Goal: Transaction & Acquisition: Purchase product/service

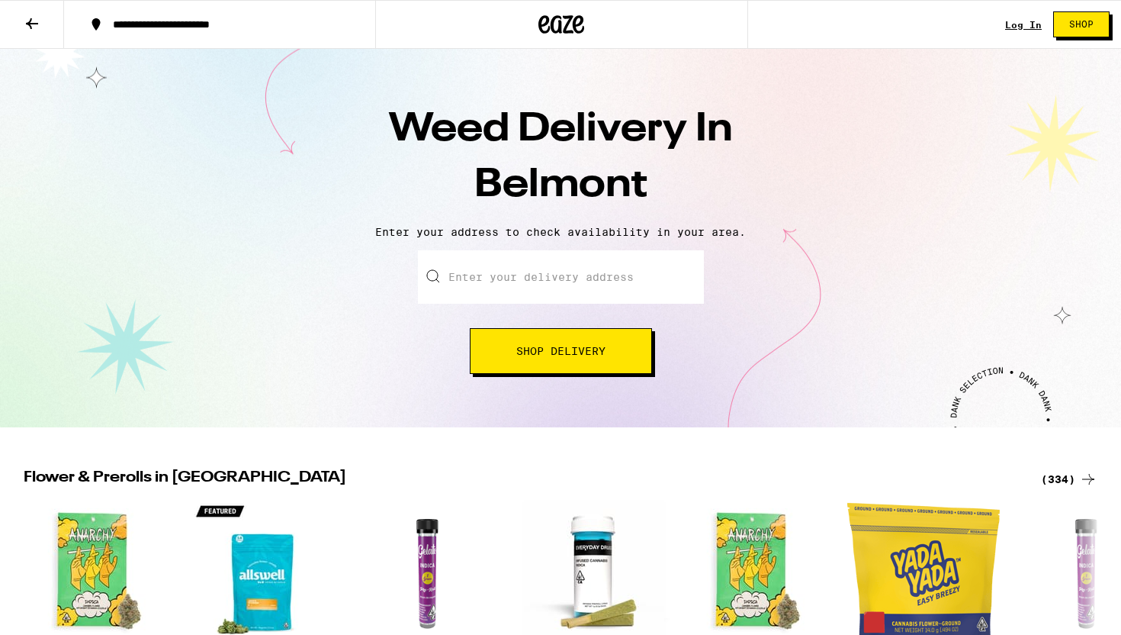
click at [1032, 15] on div "Log In Shop" at bounding box center [1063, 24] width 116 height 49
click at [1032, 20] on link "Log In" at bounding box center [1023, 25] width 37 height 10
click at [1079, 23] on span "Shop" at bounding box center [1081, 24] width 24 height 9
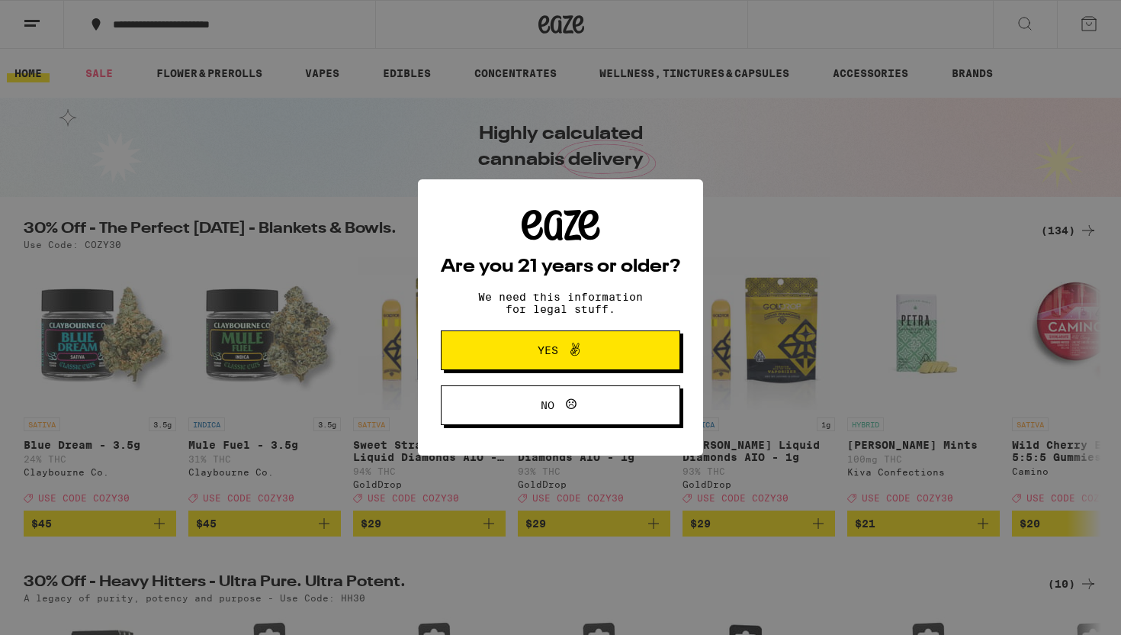
click at [568, 360] on span at bounding box center [575, 350] width 18 height 20
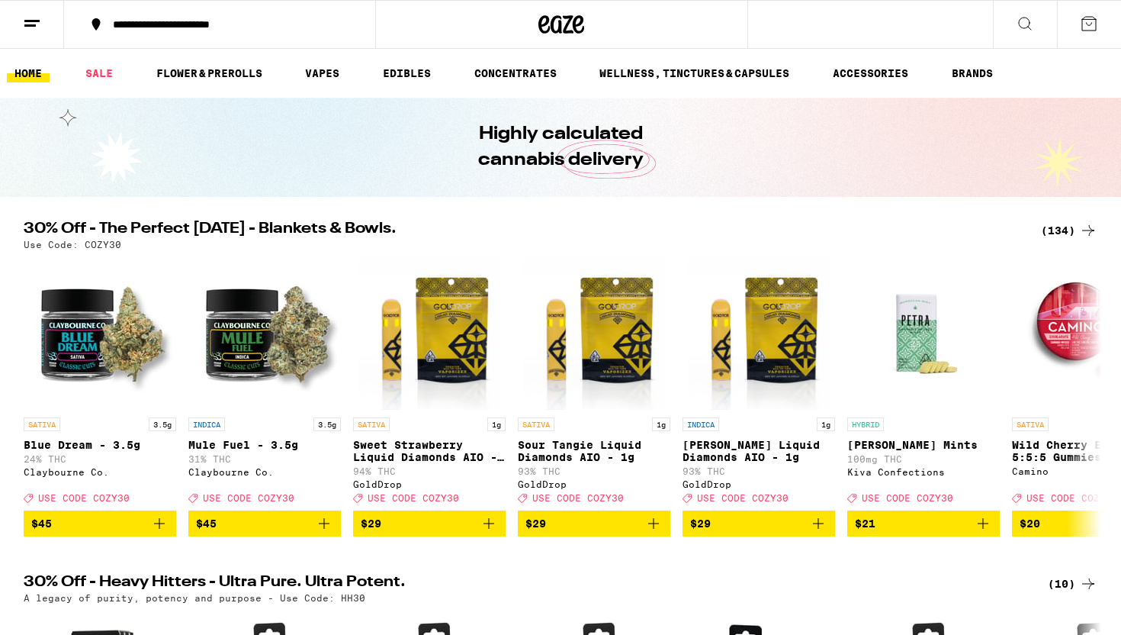
click at [326, 86] on ul "HOME SALE FLOWER & PREROLLS VAPES EDIBLES CONCENTRATES WELLNESS, TINCTURES & CA…" at bounding box center [560, 73] width 1121 height 49
click at [326, 73] on link "VAPES" at bounding box center [322, 73] width 50 height 18
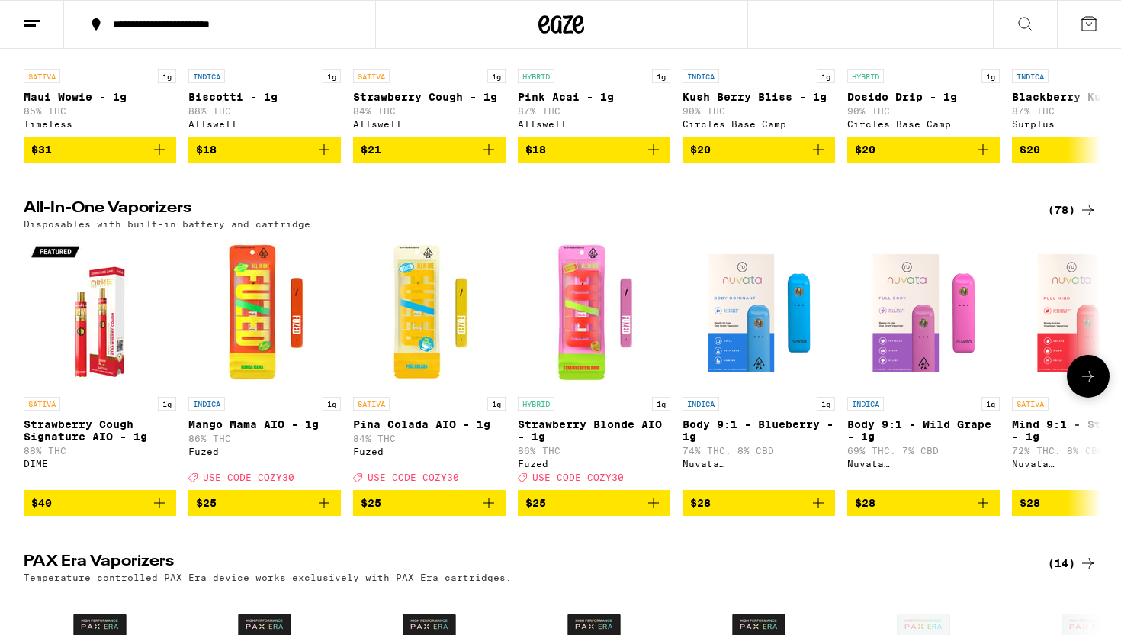
scroll to position [791, 0]
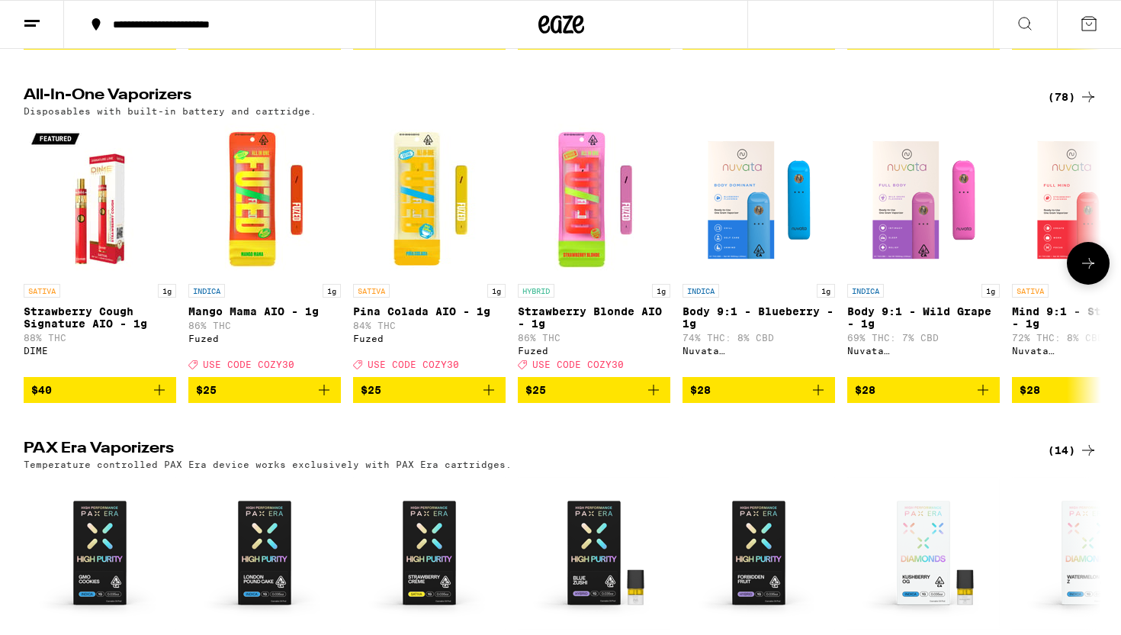
click at [1085, 272] on icon at bounding box center [1088, 263] width 18 height 18
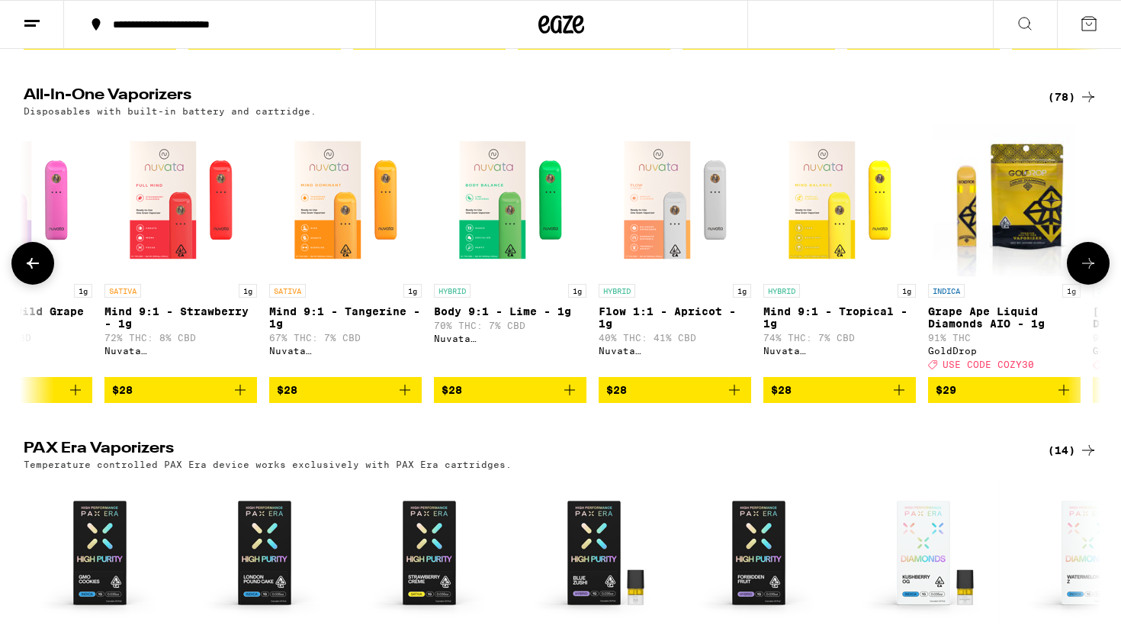
click at [1085, 272] on icon at bounding box center [1088, 263] width 18 height 18
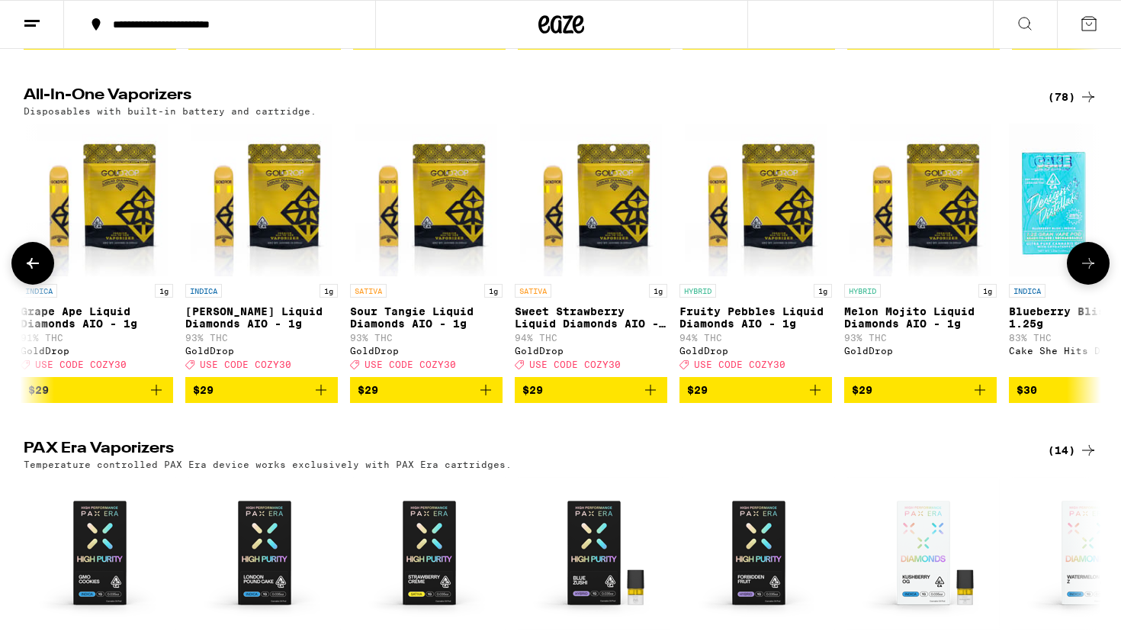
click at [1085, 272] on icon at bounding box center [1088, 263] width 18 height 18
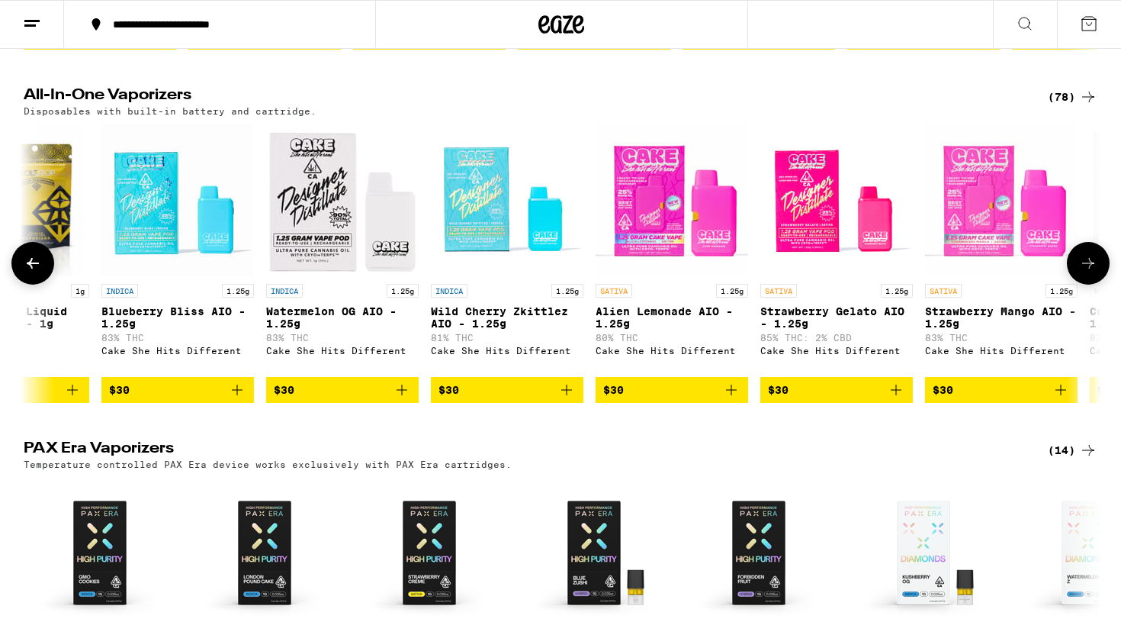
click at [1085, 272] on icon at bounding box center [1088, 263] width 18 height 18
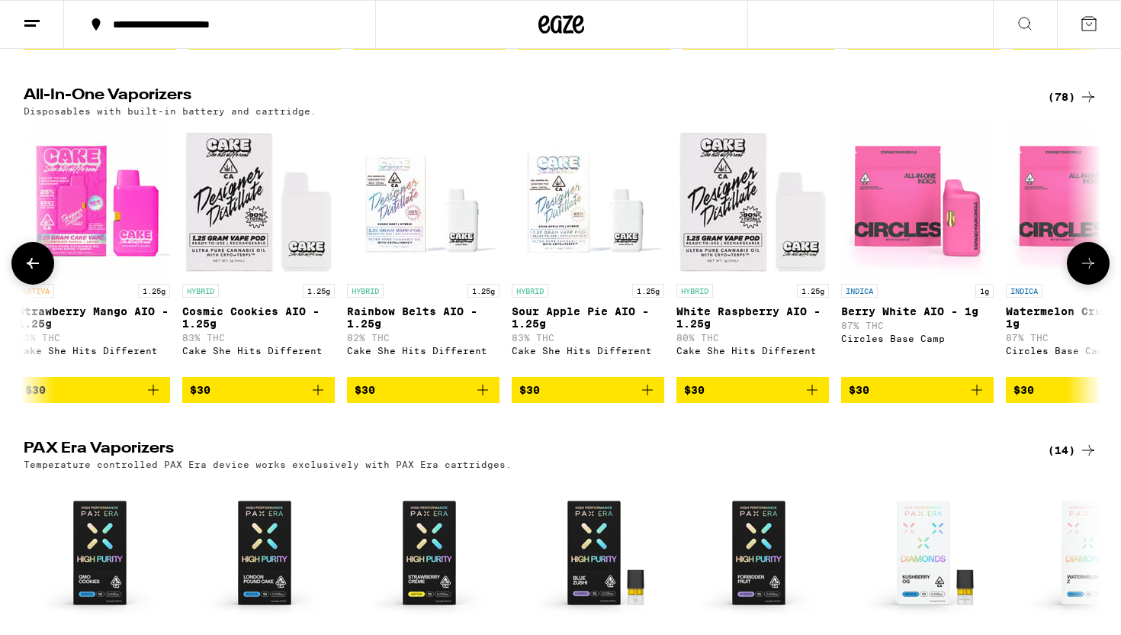
click at [1085, 272] on icon at bounding box center [1088, 263] width 18 height 18
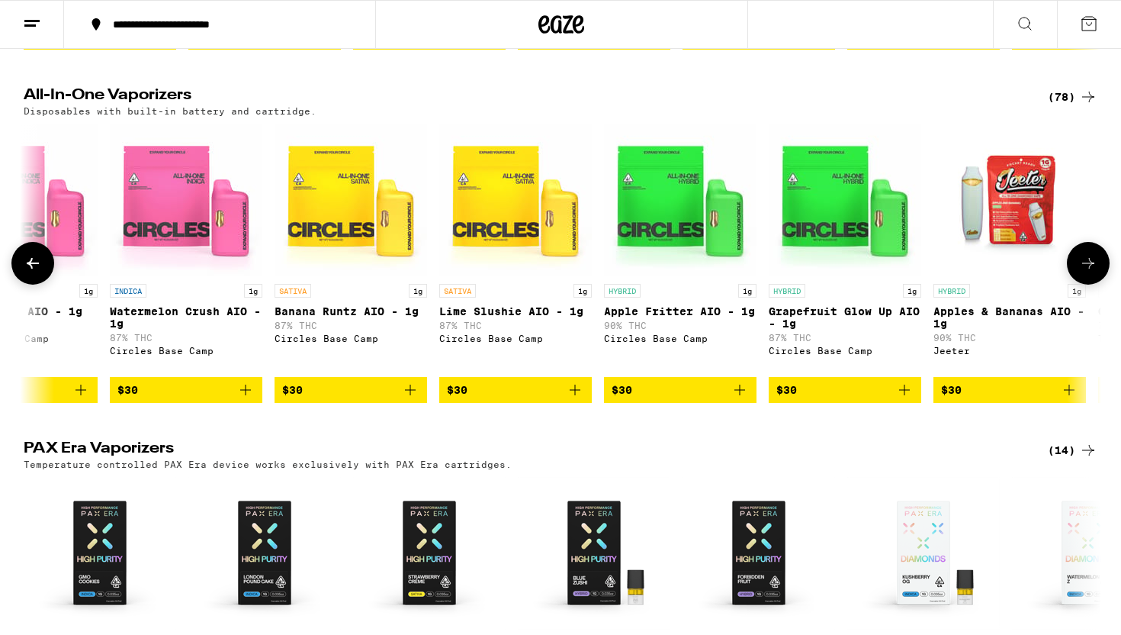
scroll to position [0, 4539]
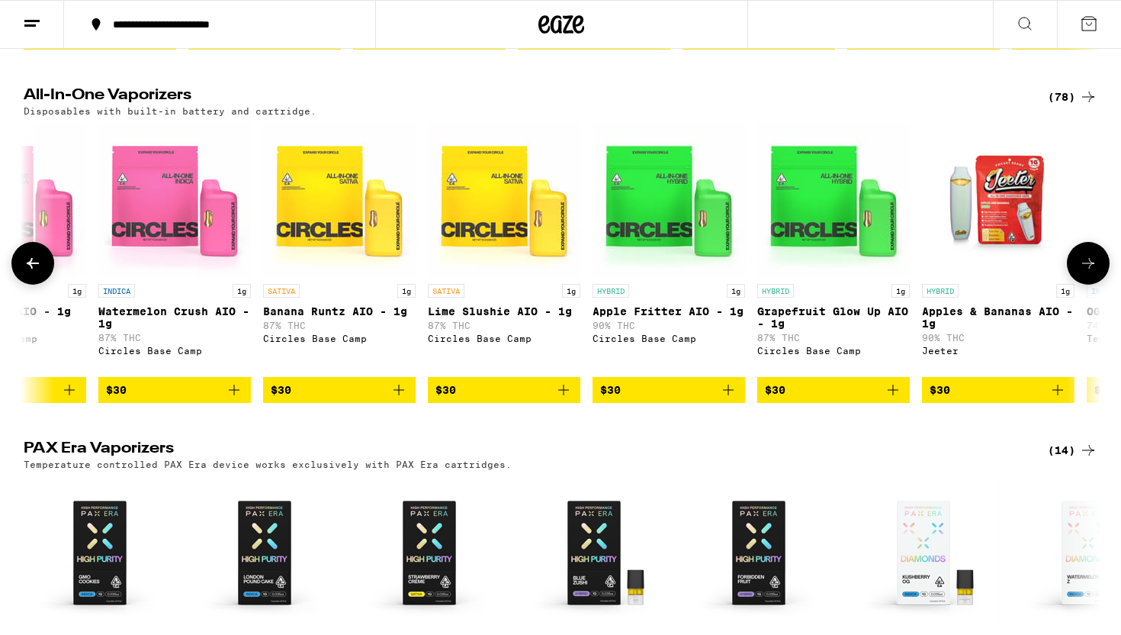
click at [665, 399] on span "$30" at bounding box center [668, 390] width 137 height 18
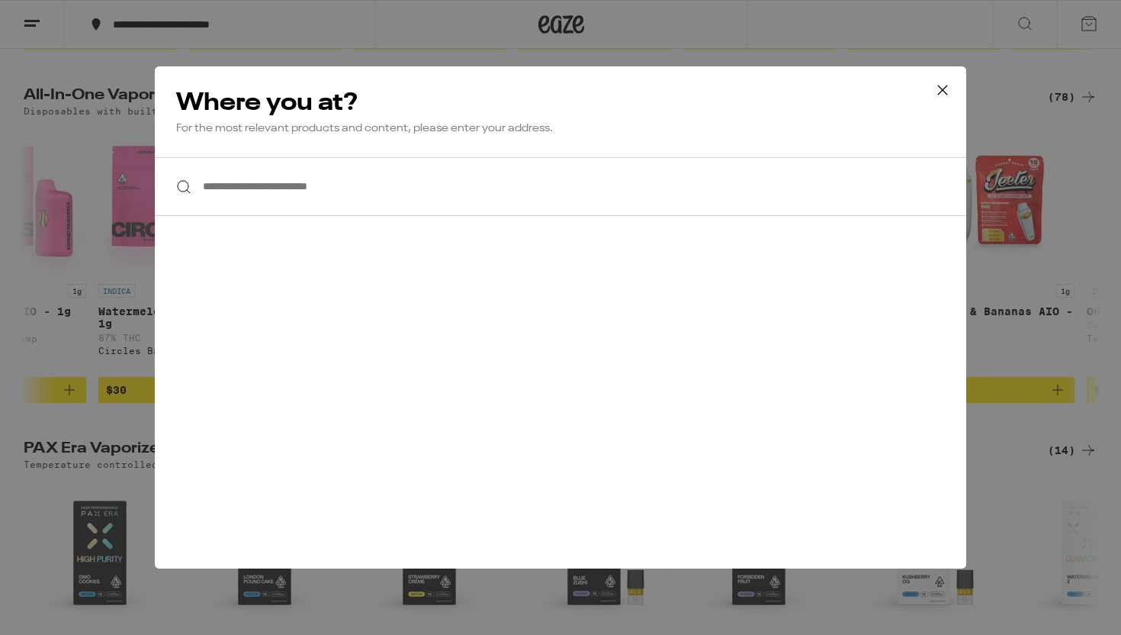
click at [731, 205] on input "**********" at bounding box center [561, 186] width 812 height 59
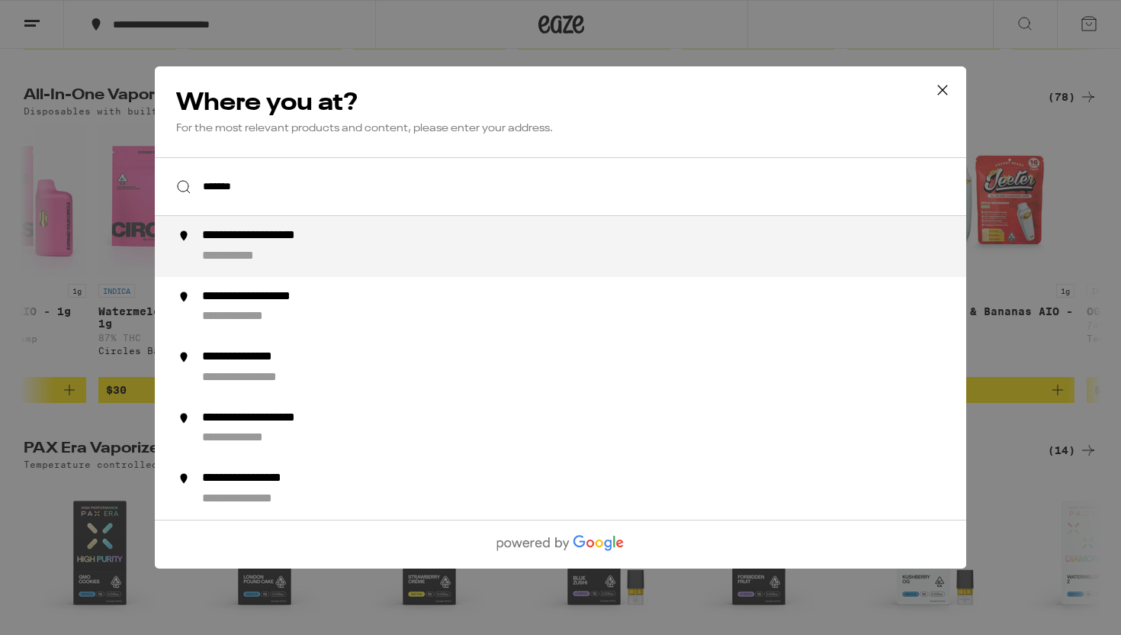
click at [609, 252] on div "**********" at bounding box center [591, 246] width 778 height 37
type input "**********"
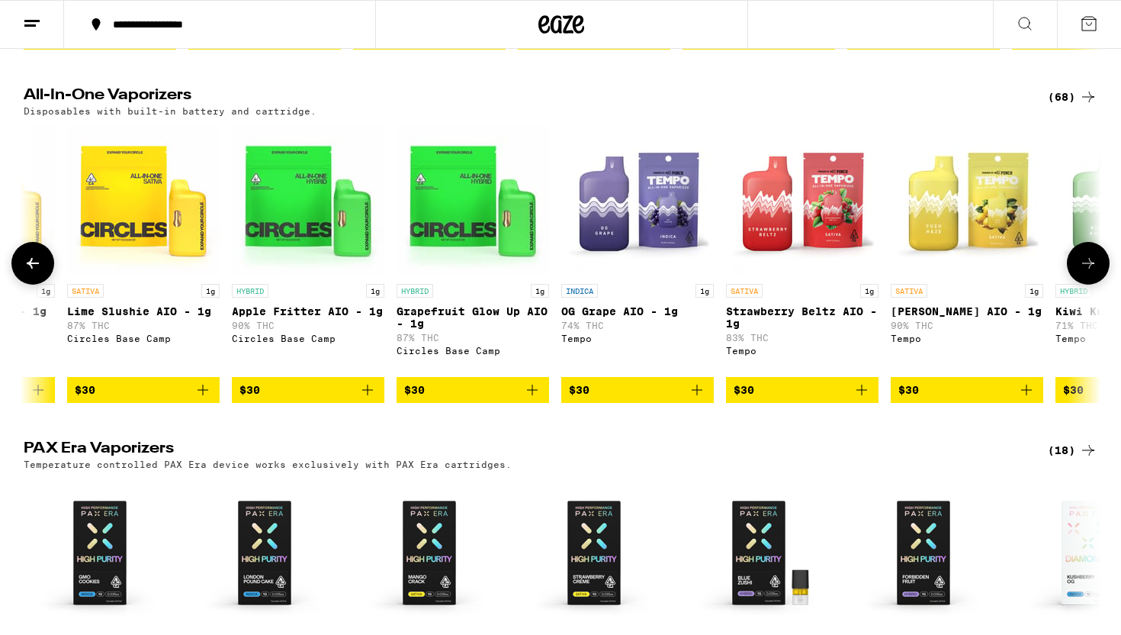
scroll to position [0, 4396]
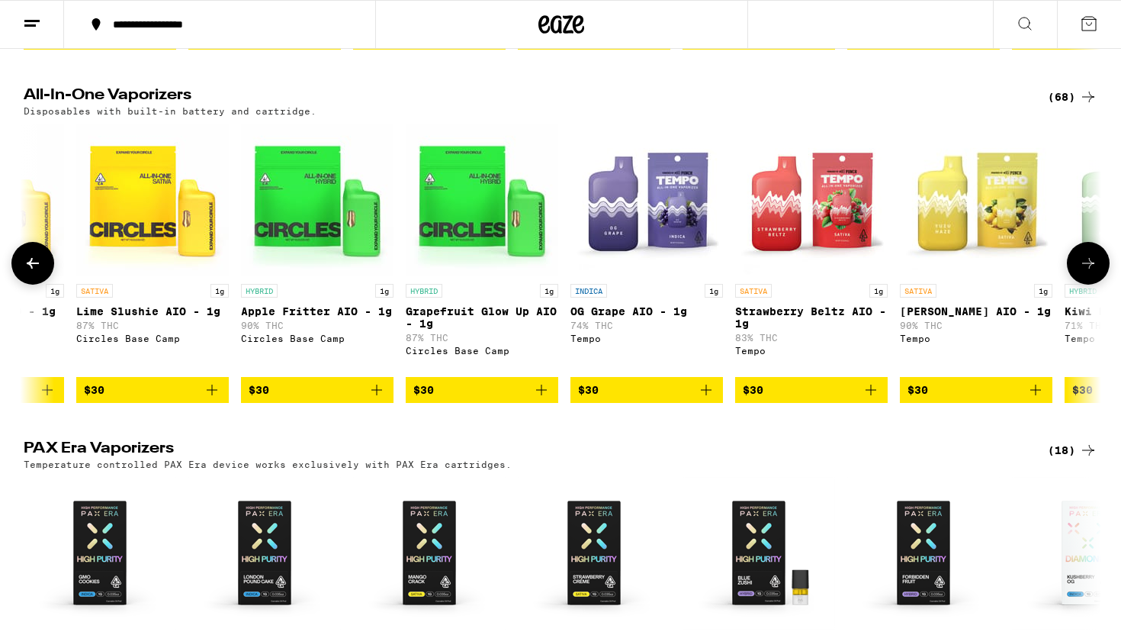
click at [297, 399] on span "$30" at bounding box center [317, 390] width 137 height 18
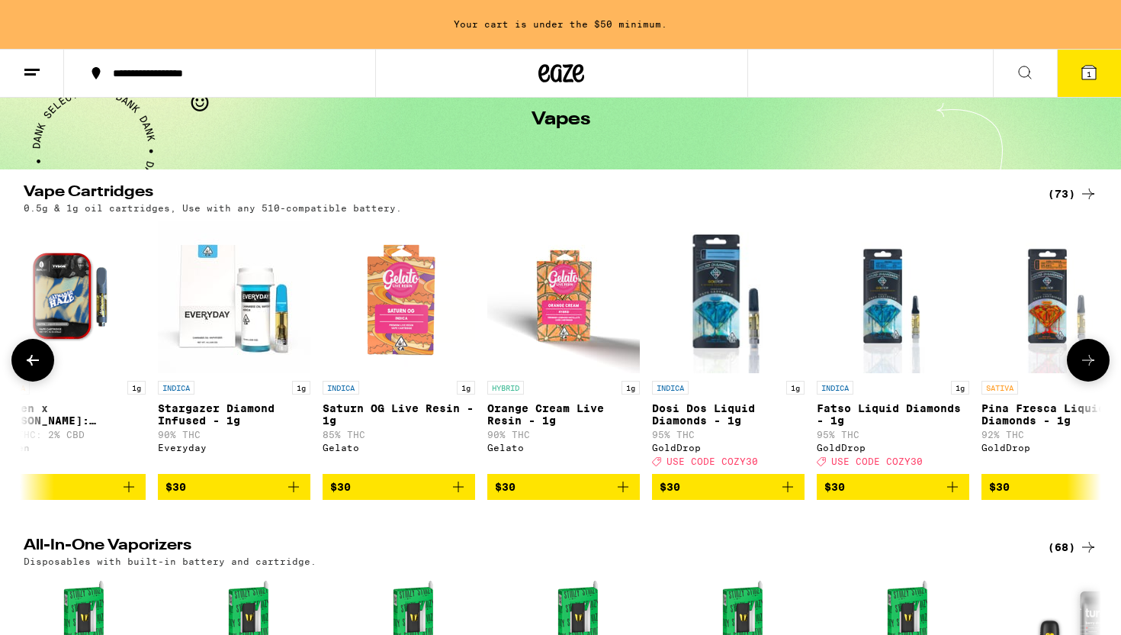
scroll to position [0, 3997]
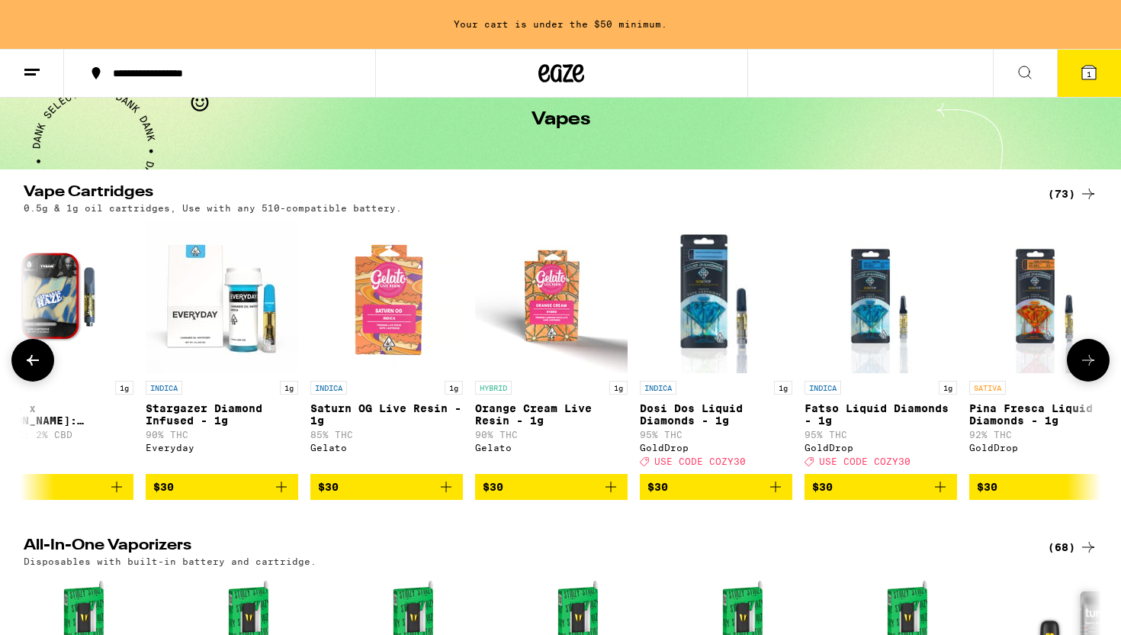
drag, startPoint x: 703, startPoint y: 500, endPoint x: 764, endPoint y: 373, distance: 140.6
click at [763, 373] on div "INDICA 1g Dosi Dos Liquid Diamonds - 1g 95% THC GoldDrop Deal Created with Sket…" at bounding box center [716, 359] width 153 height 279
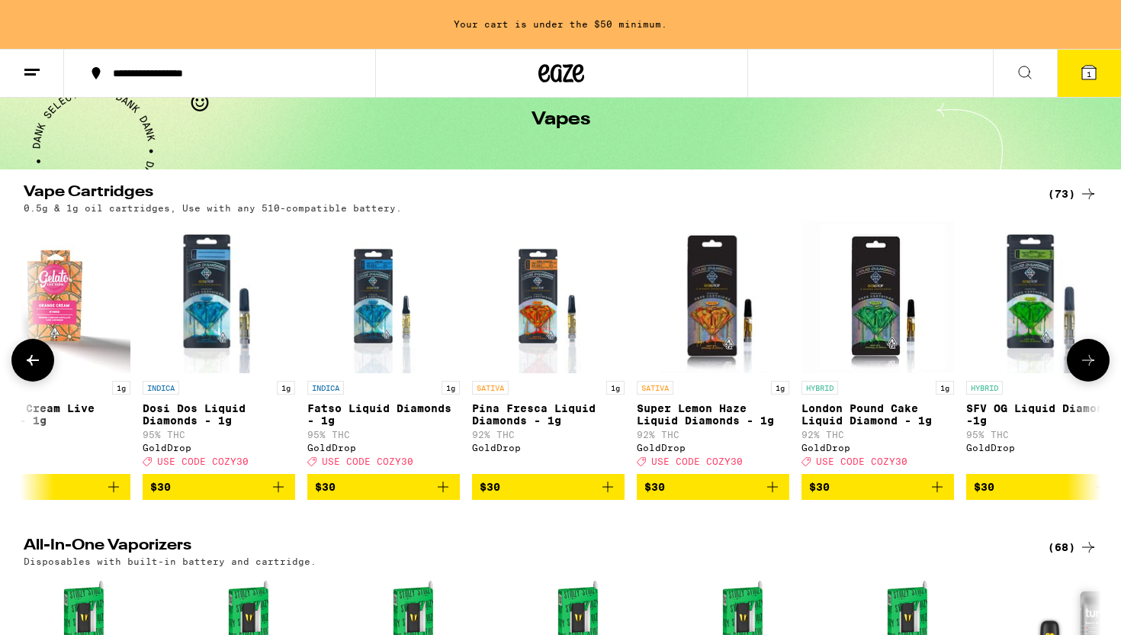
scroll to position [0, 4495]
click at [833, 496] on span "$30" at bounding box center [877, 487] width 137 height 18
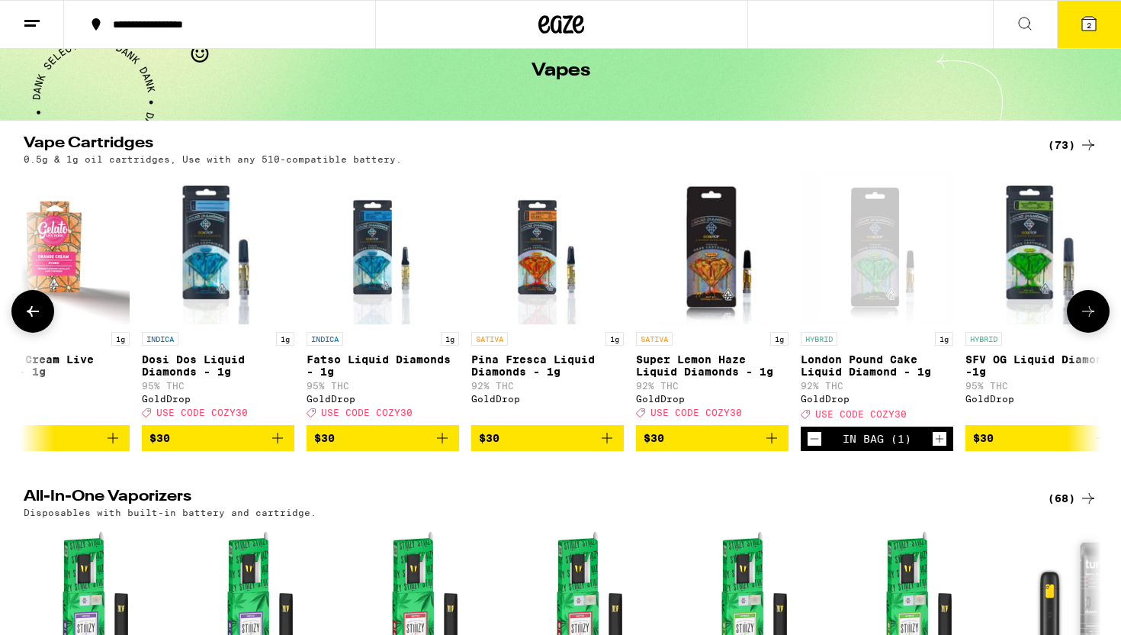
scroll to position [27, 0]
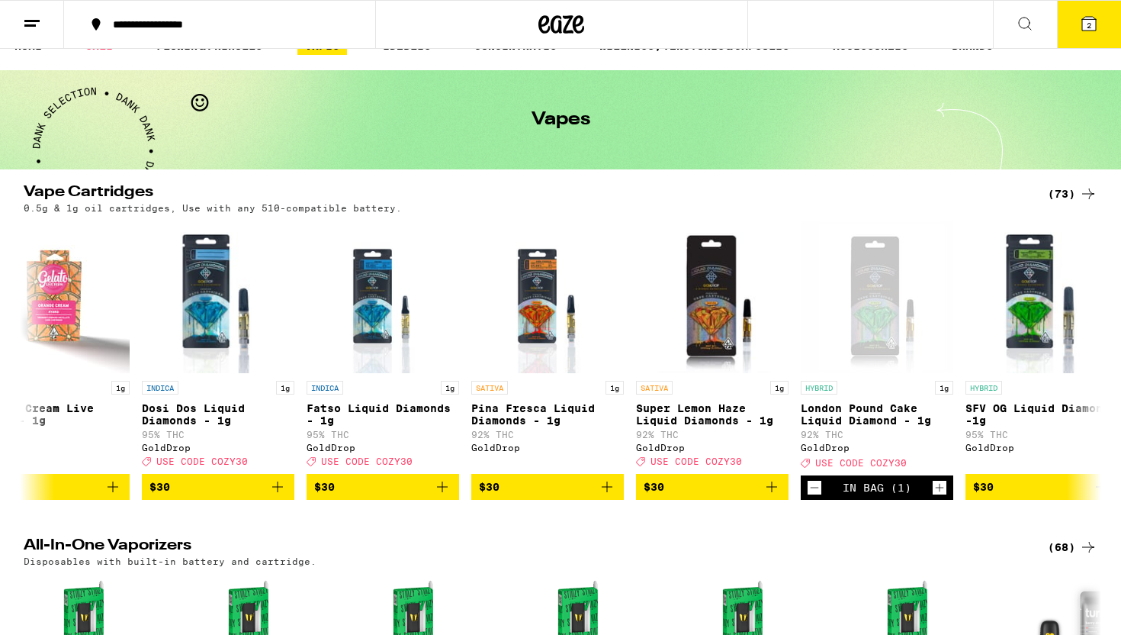
click at [1092, 18] on icon at bounding box center [1089, 24] width 14 height 14
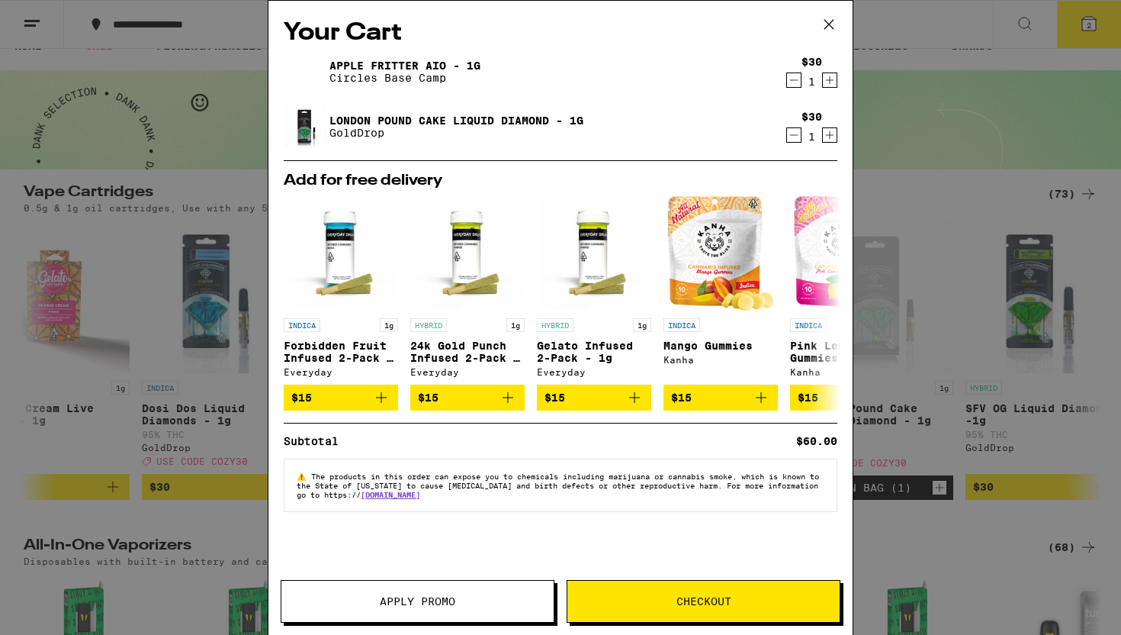
click at [355, 589] on button "Apply Promo" at bounding box center [418, 601] width 274 height 43
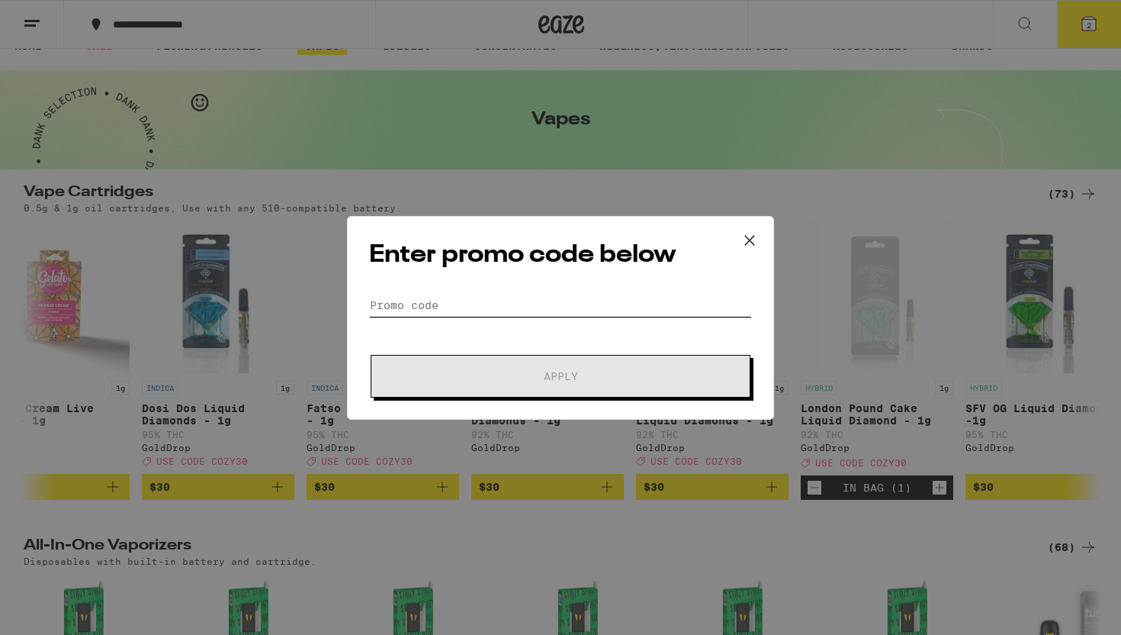
click at [508, 304] on input "Promo Code" at bounding box center [560, 305] width 383 height 23
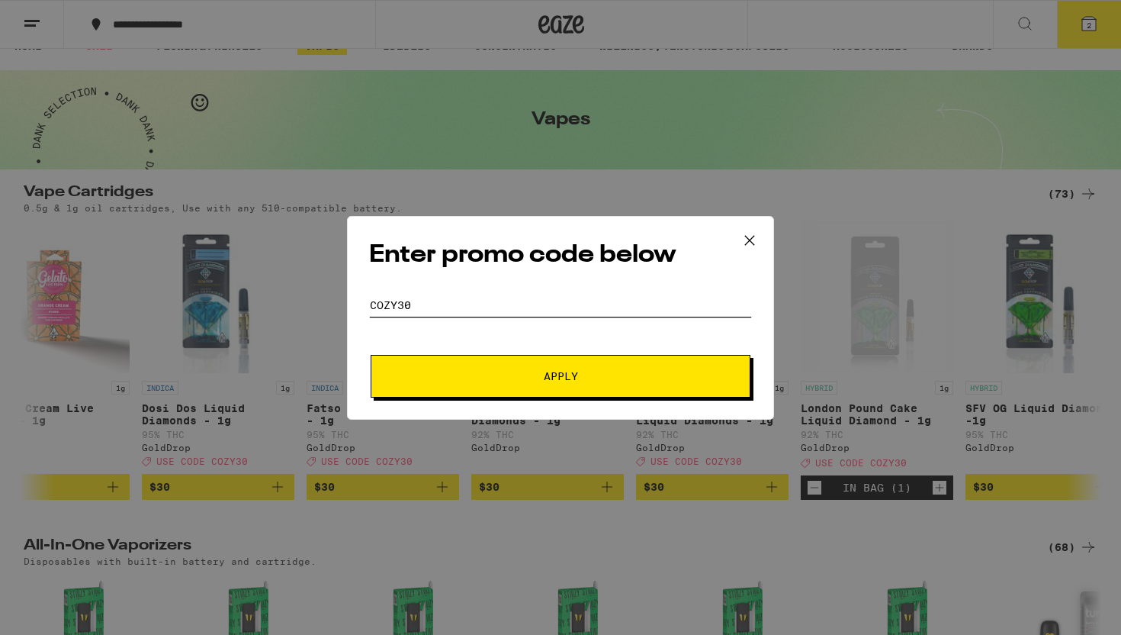
type input "cozy30"
click at [545, 371] on span "Apply" at bounding box center [561, 376] width 34 height 11
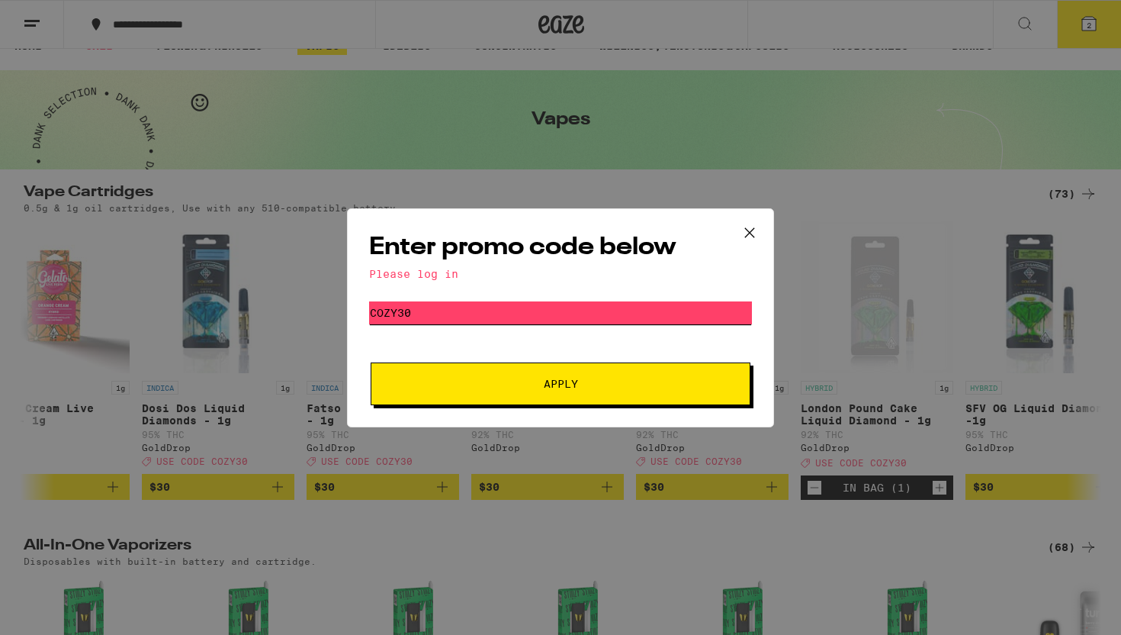
click at [535, 320] on input "cozy30" at bounding box center [560, 312] width 383 height 23
click at [497, 291] on div "Enter promo code below Please log in Promo Code cozy30 Apply" at bounding box center [560, 317] width 427 height 219
click at [1020, 31] on div "Enter promo code below Please log in Promo Code cozy30 Apply" at bounding box center [560, 317] width 1121 height 635
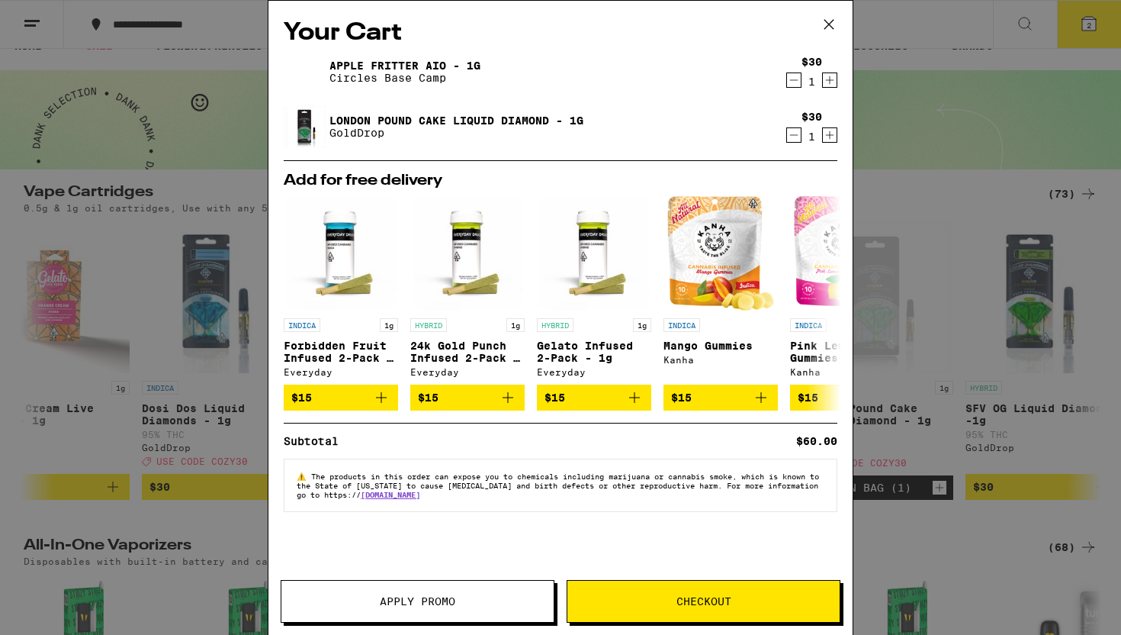
click at [1079, 27] on div "Your Cart Apple Fritter AIO - 1g Circles Base Camp $30 1 London Pound Cake Liqu…" at bounding box center [560, 317] width 1121 height 635
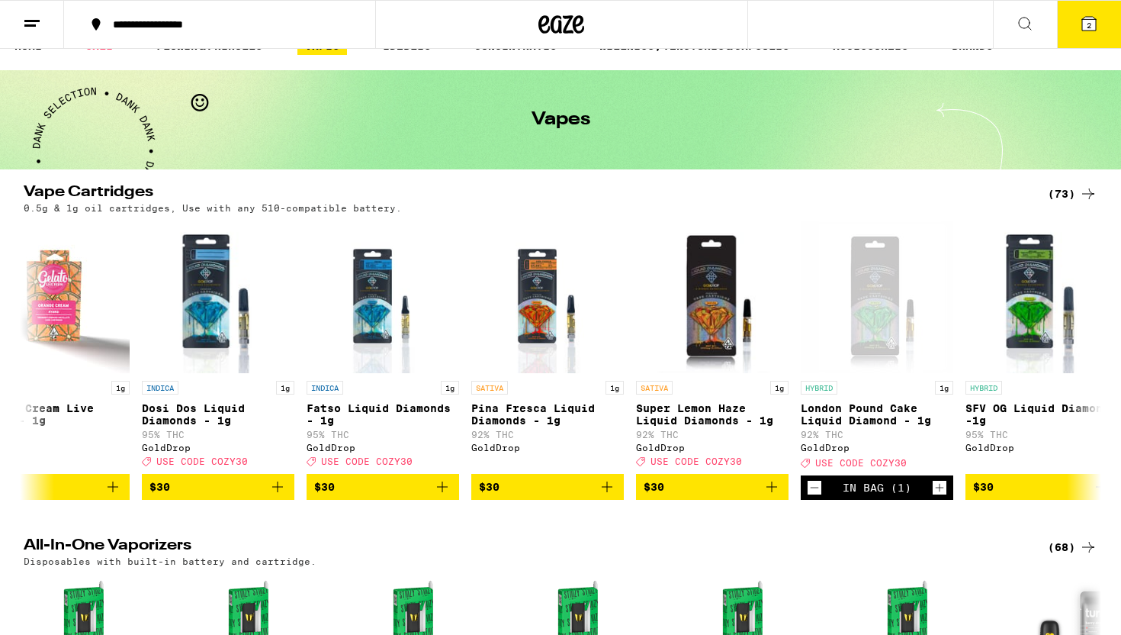
click at [1099, 40] on button "2" at bounding box center [1089, 24] width 64 height 47
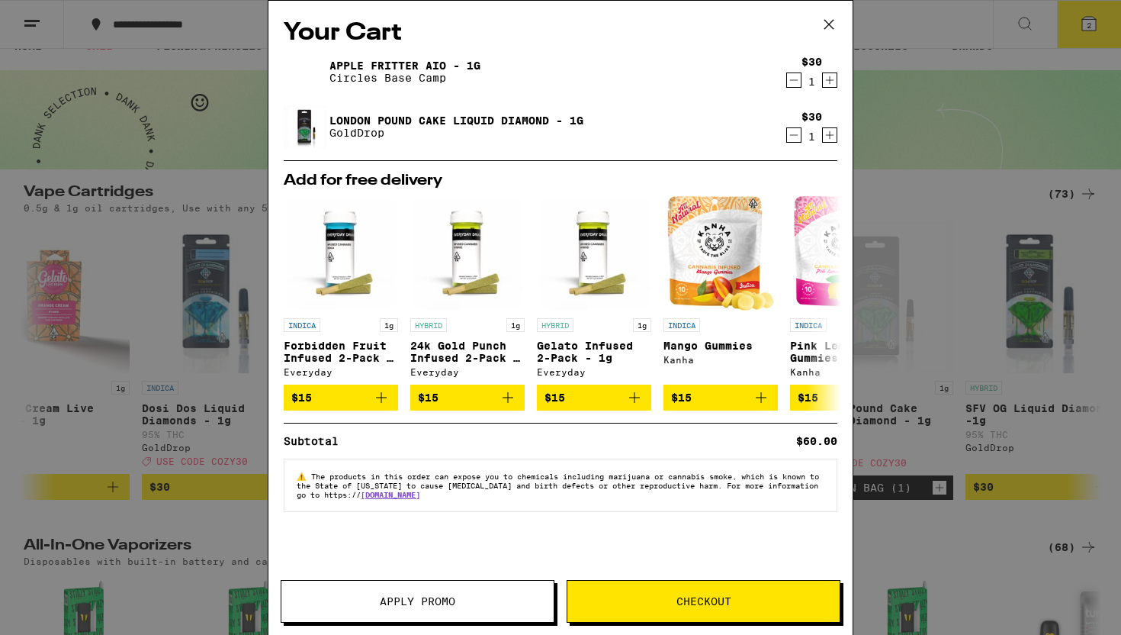
click at [151, 44] on div "Your Cart Apple Fritter AIO - 1g Circles Base Camp $30 1 London Pound Cake Liqu…" at bounding box center [560, 317] width 1121 height 635
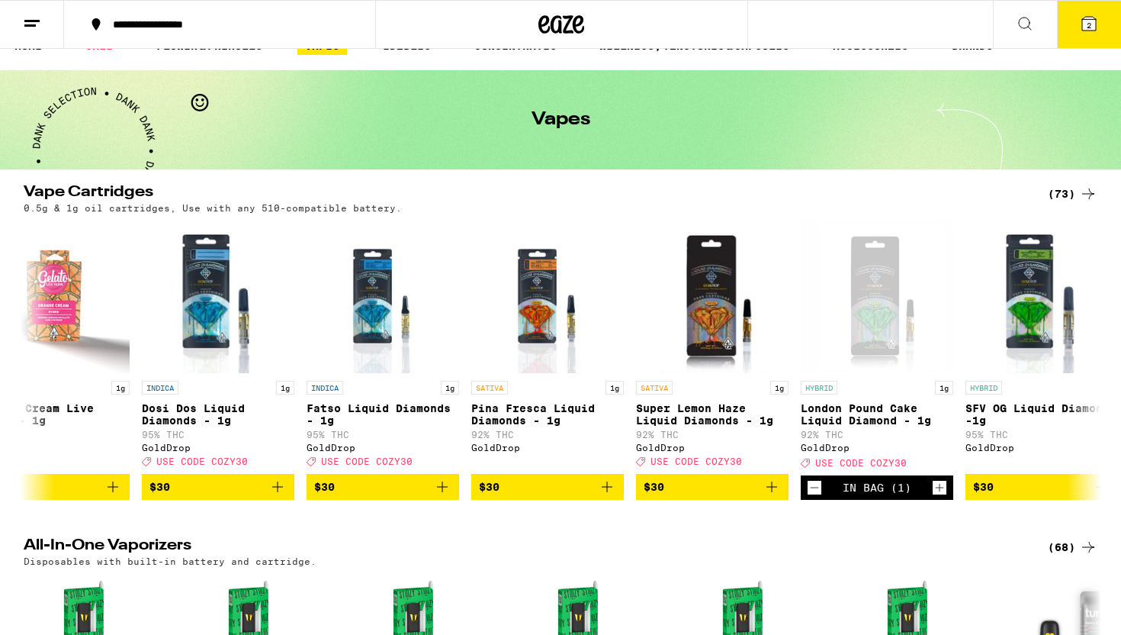
click at [34, 30] on icon at bounding box center [32, 23] width 18 height 18
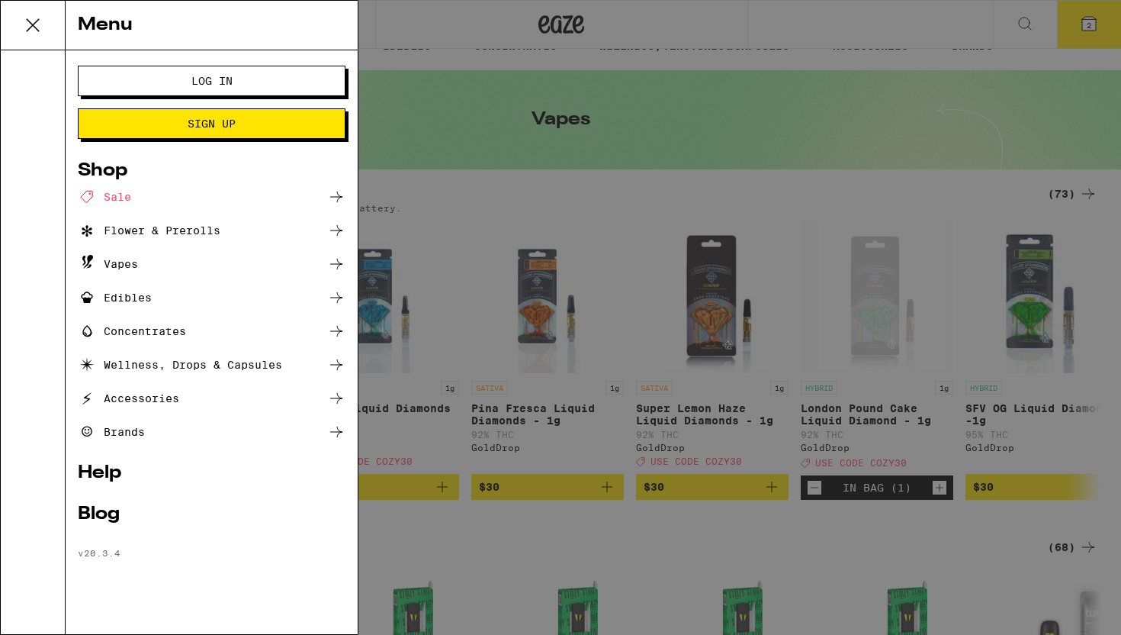
click at [207, 124] on span "Sign Up" at bounding box center [212, 123] width 48 height 11
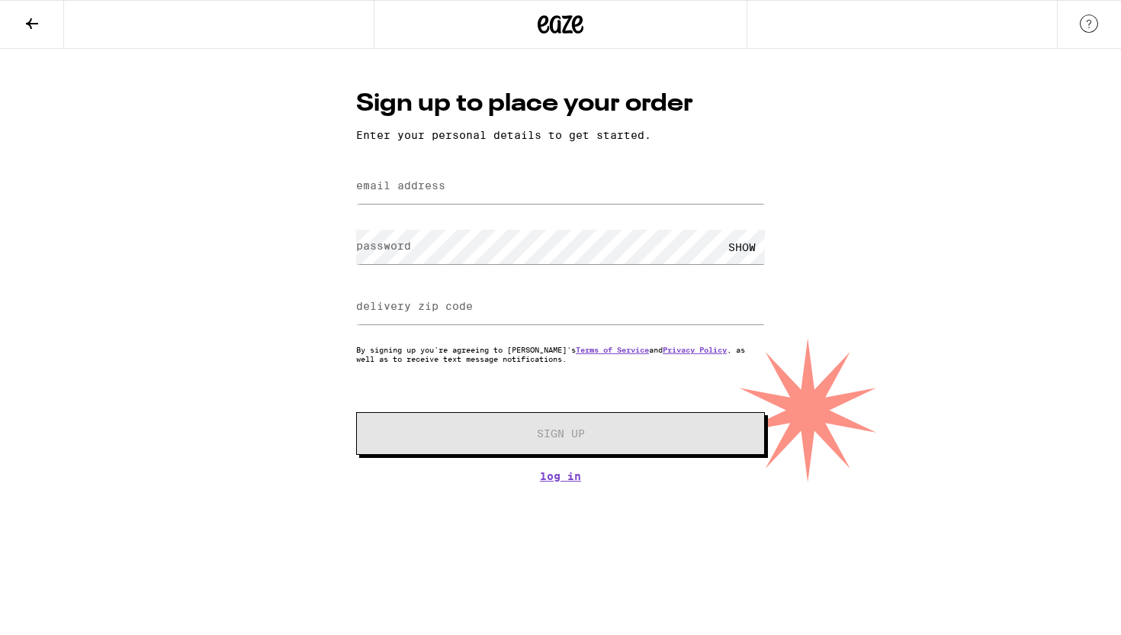
click at [432, 188] on label "email address" at bounding box center [400, 185] width 89 height 12
type input "[EMAIL_ADDRESS][DOMAIN_NAME]"
type input "78705"
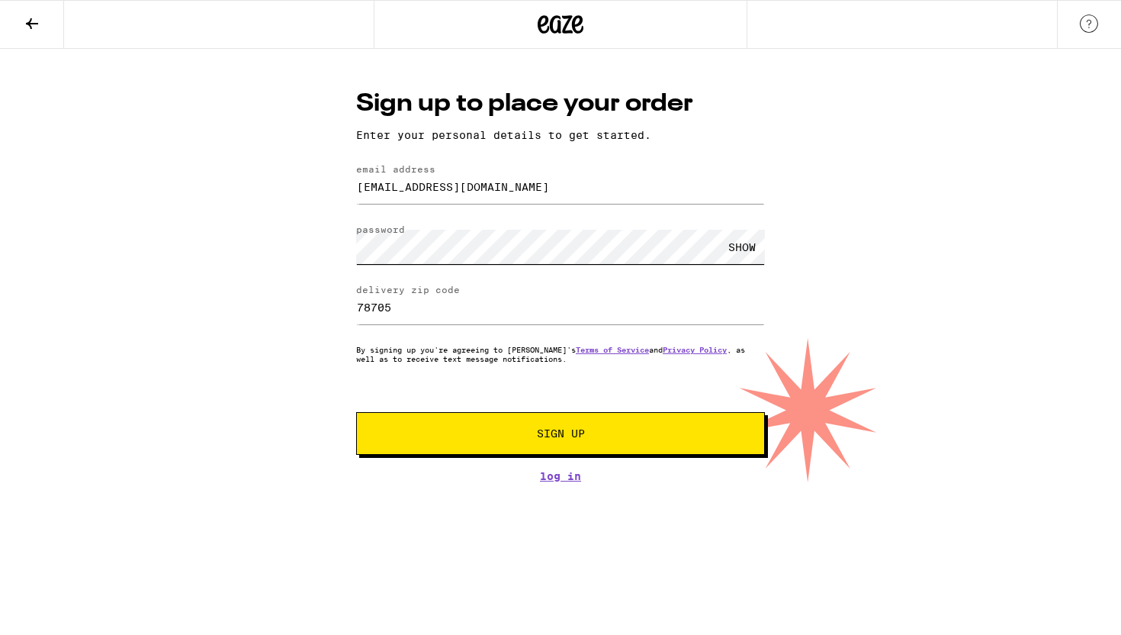
click at [356, 412] on button "Sign Up" at bounding box center [560, 433] width 409 height 43
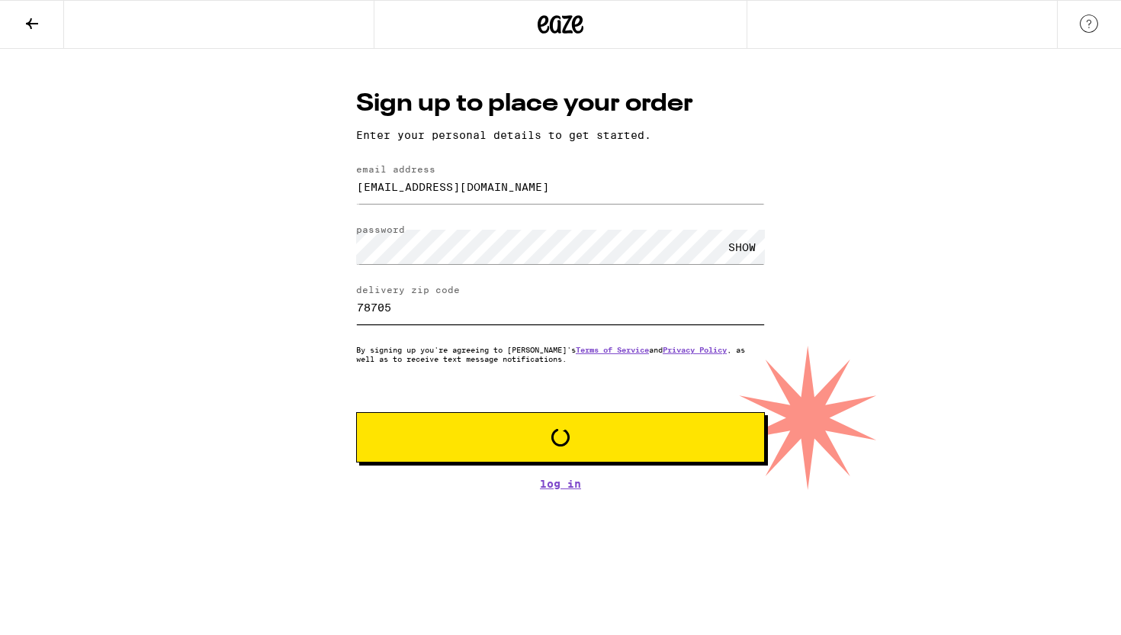
click at [457, 318] on input "78705" at bounding box center [560, 307] width 409 height 34
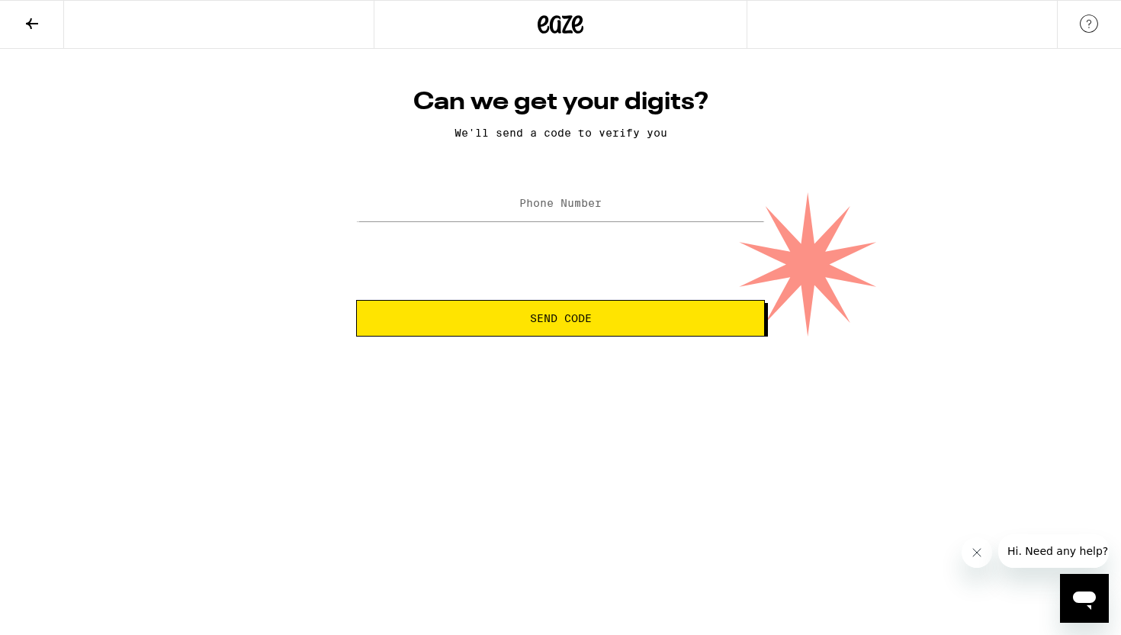
click at [554, 206] on label "Phone Number" at bounding box center [560, 203] width 82 height 12
type input "[PHONE_NUMBER]"
click at [356, 300] on button "Send Code" at bounding box center [560, 318] width 409 height 37
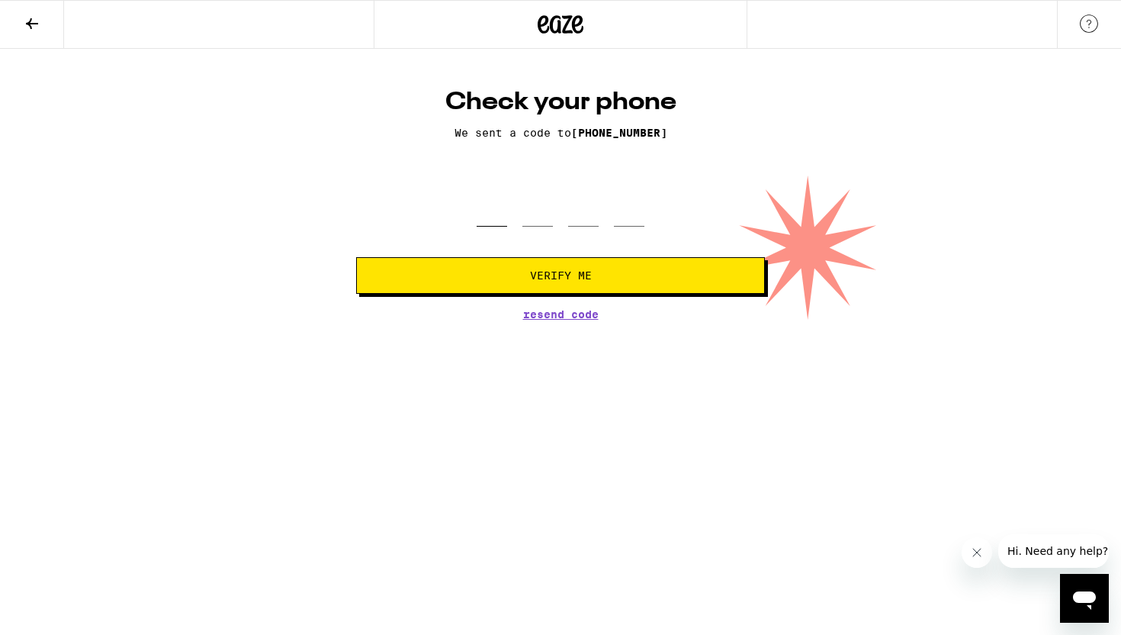
click at [499, 211] on input "tel" at bounding box center [492, 204] width 31 height 45
click at [584, 307] on div "Check your phone We sent a code to [PHONE_NUMBER] Verify Me Resend Code" at bounding box center [560, 203] width 439 height 233
click at [574, 316] on span "Resend Code" at bounding box center [561, 314] width 76 height 11
click at [497, 214] on input "tel" at bounding box center [492, 204] width 31 height 45
